Goal: Navigation & Orientation: Locate item on page

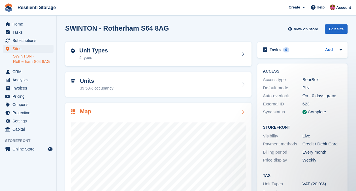
click at [98, 115] on div "Map" at bounding box center [158, 112] width 175 height 8
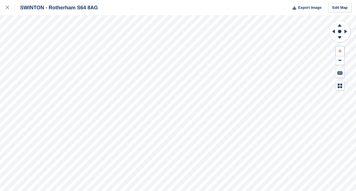
click at [342, 48] on button at bounding box center [340, 50] width 8 height 9
click at [347, 31] on icon at bounding box center [346, 31] width 7 height 15
click at [334, 31] on icon at bounding box center [333, 31] width 3 height 4
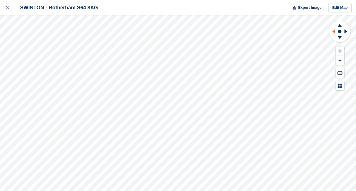
click at [334, 31] on icon at bounding box center [333, 31] width 3 height 4
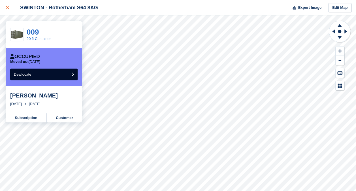
click at [6, 7] on icon at bounding box center [7, 7] width 3 height 3
